Goal: Information Seeking & Learning: Learn about a topic

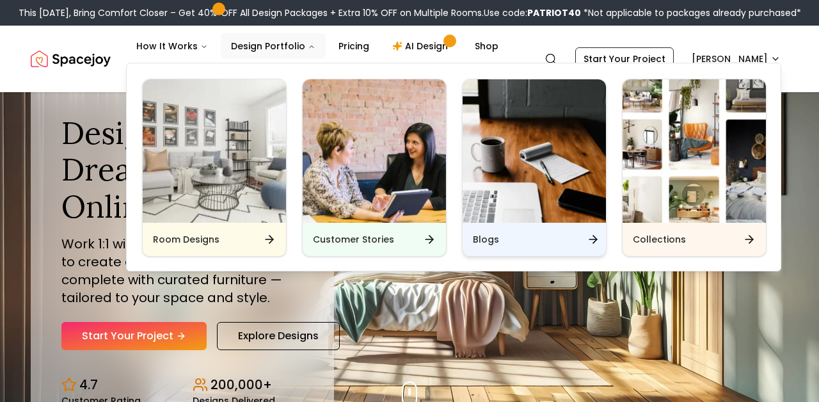
click at [497, 238] on h6 "Blogs" at bounding box center [486, 239] width 26 height 13
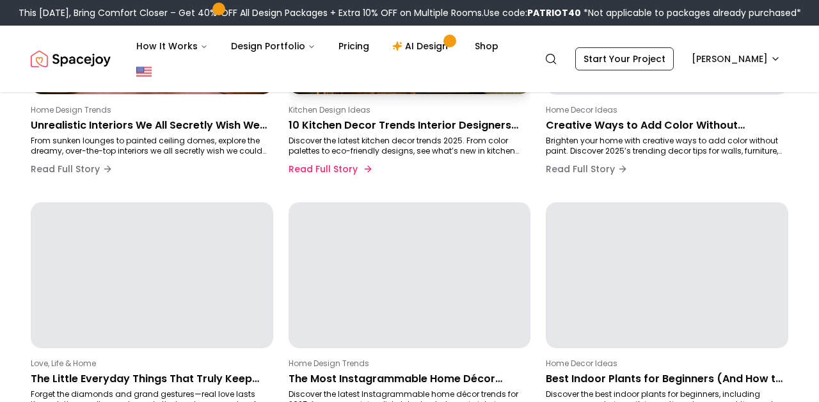
scroll to position [285, 0]
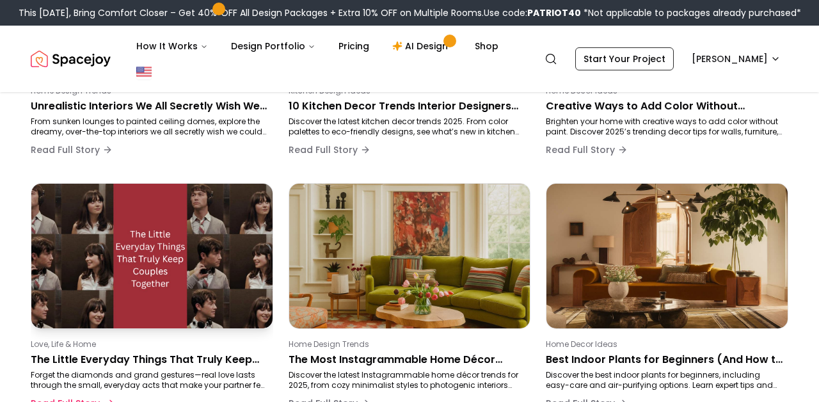
click at [241, 353] on p "The Little Everyday Things That Truly Keep Couples Together" at bounding box center [149, 359] width 237 height 15
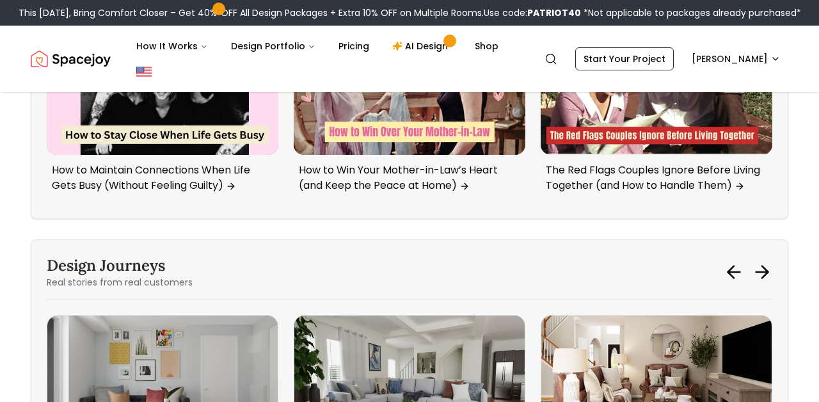
scroll to position [4822, 0]
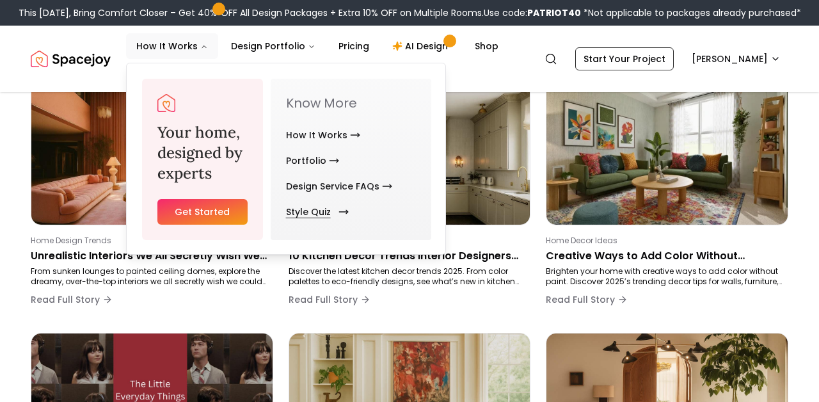
click at [306, 210] on link "Style Quiz" at bounding box center [315, 212] width 58 height 26
